Goal: Task Accomplishment & Management: Use online tool/utility

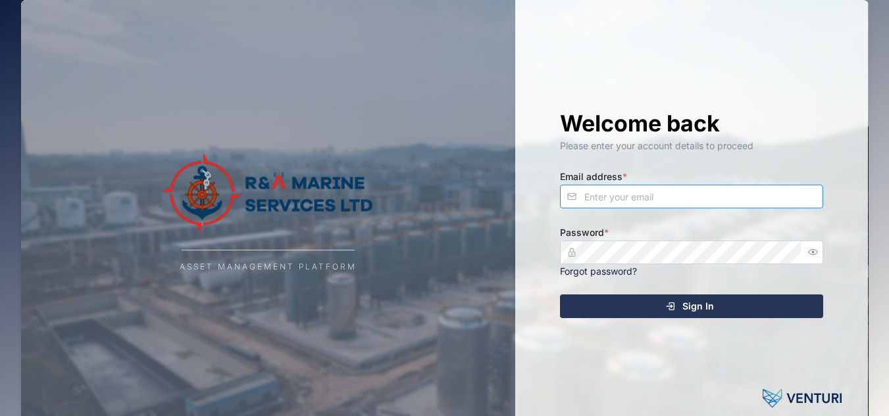
type input "[EMAIL_ADDRESS][DOMAIN_NAME]"
click at [689, 304] on span "Sign In" at bounding box center [698, 306] width 32 height 22
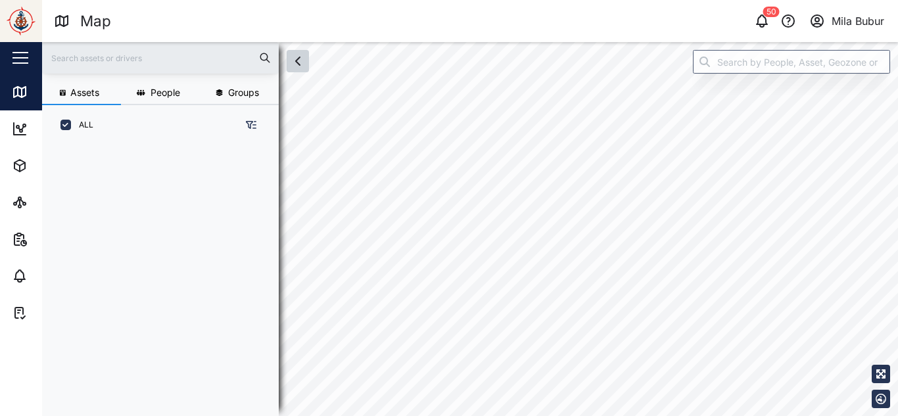
scroll to position [255, 206]
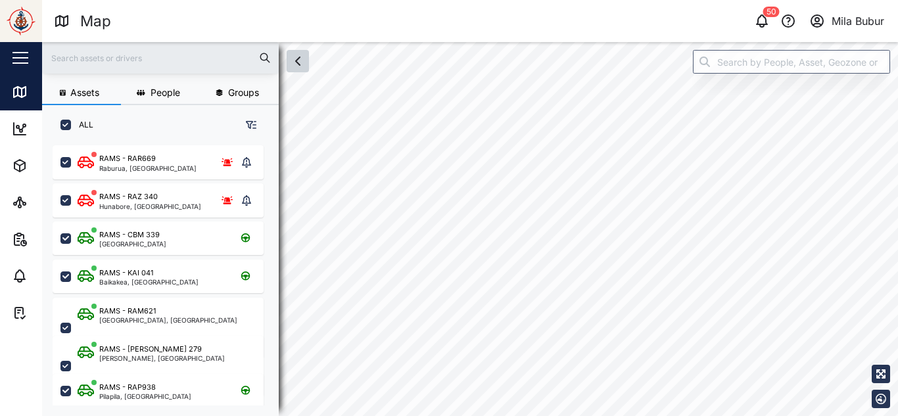
click at [295, 65] on icon "button" at bounding box center [298, 61] width 16 height 16
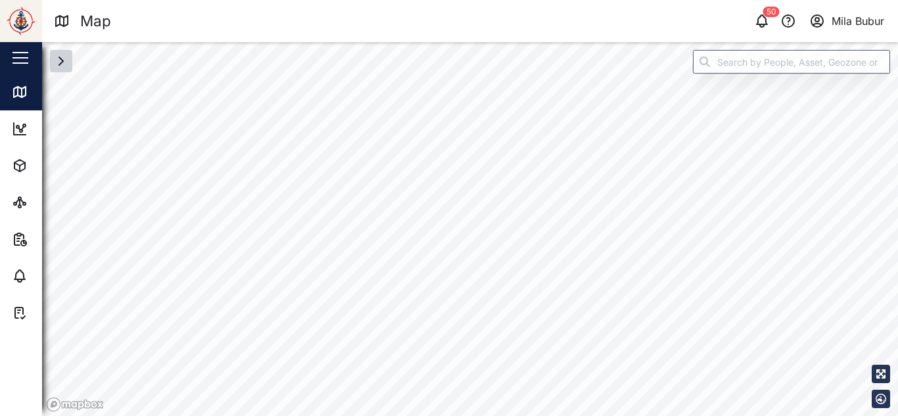
scroll to position [0, 0]
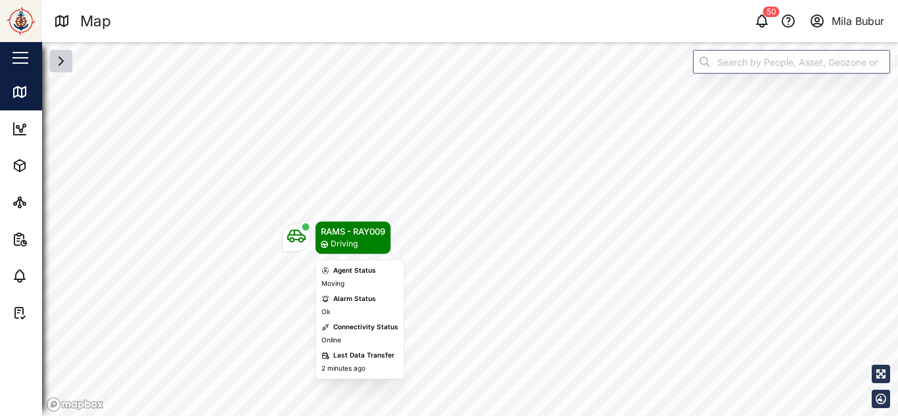
click at [305, 235] on icon "Map marker" at bounding box center [296, 236] width 18 height 18
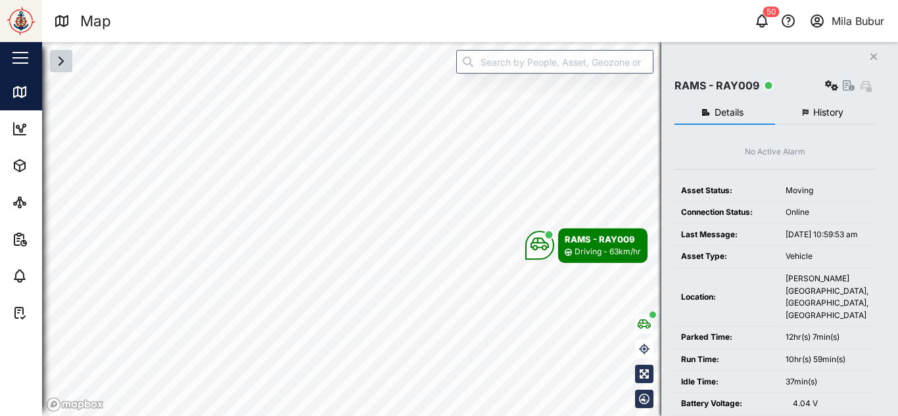
click at [876, 51] on button "Close" at bounding box center [874, 56] width 18 height 18
